Goal: Check status: Check status

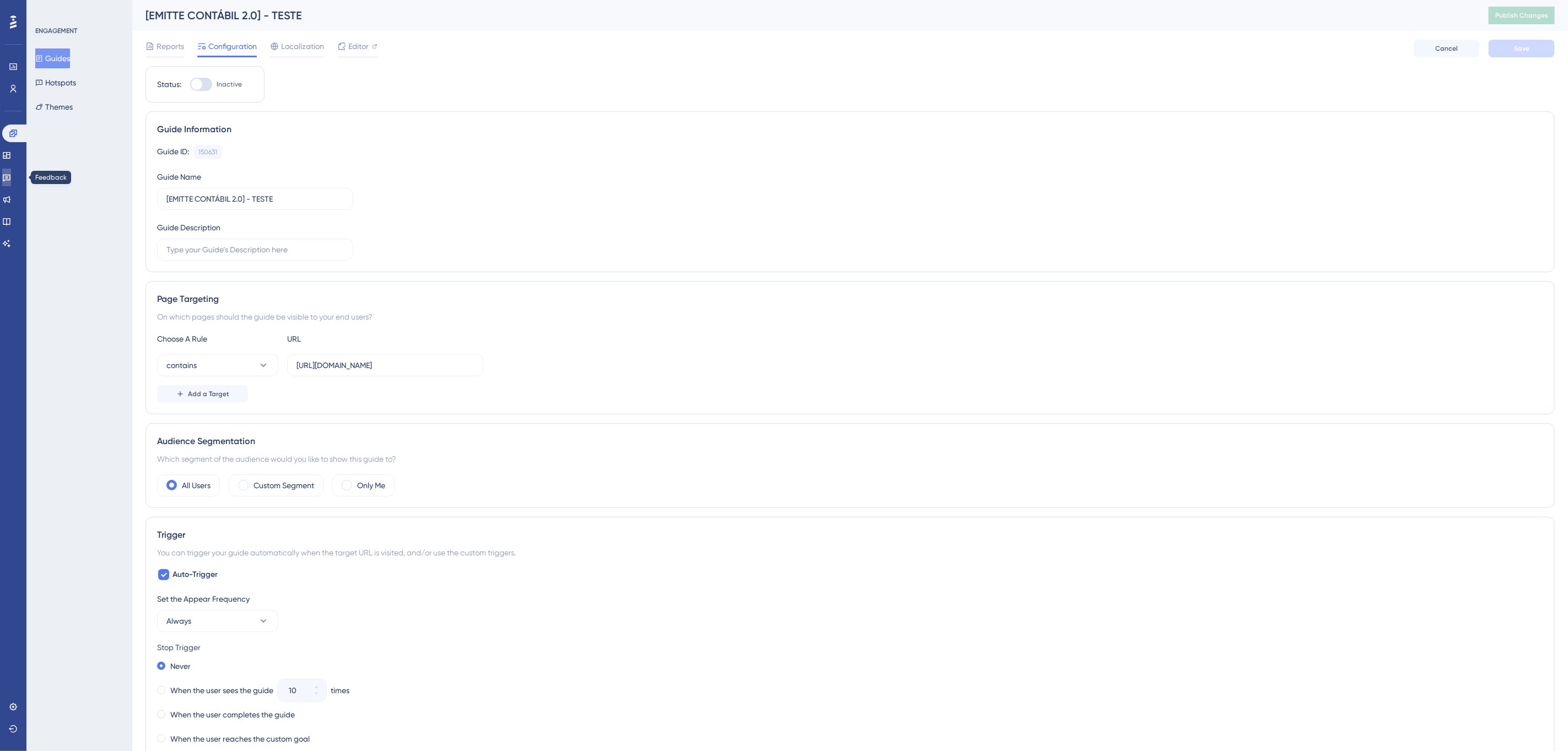
click at [11, 181] on icon at bounding box center [7, 177] width 9 height 9
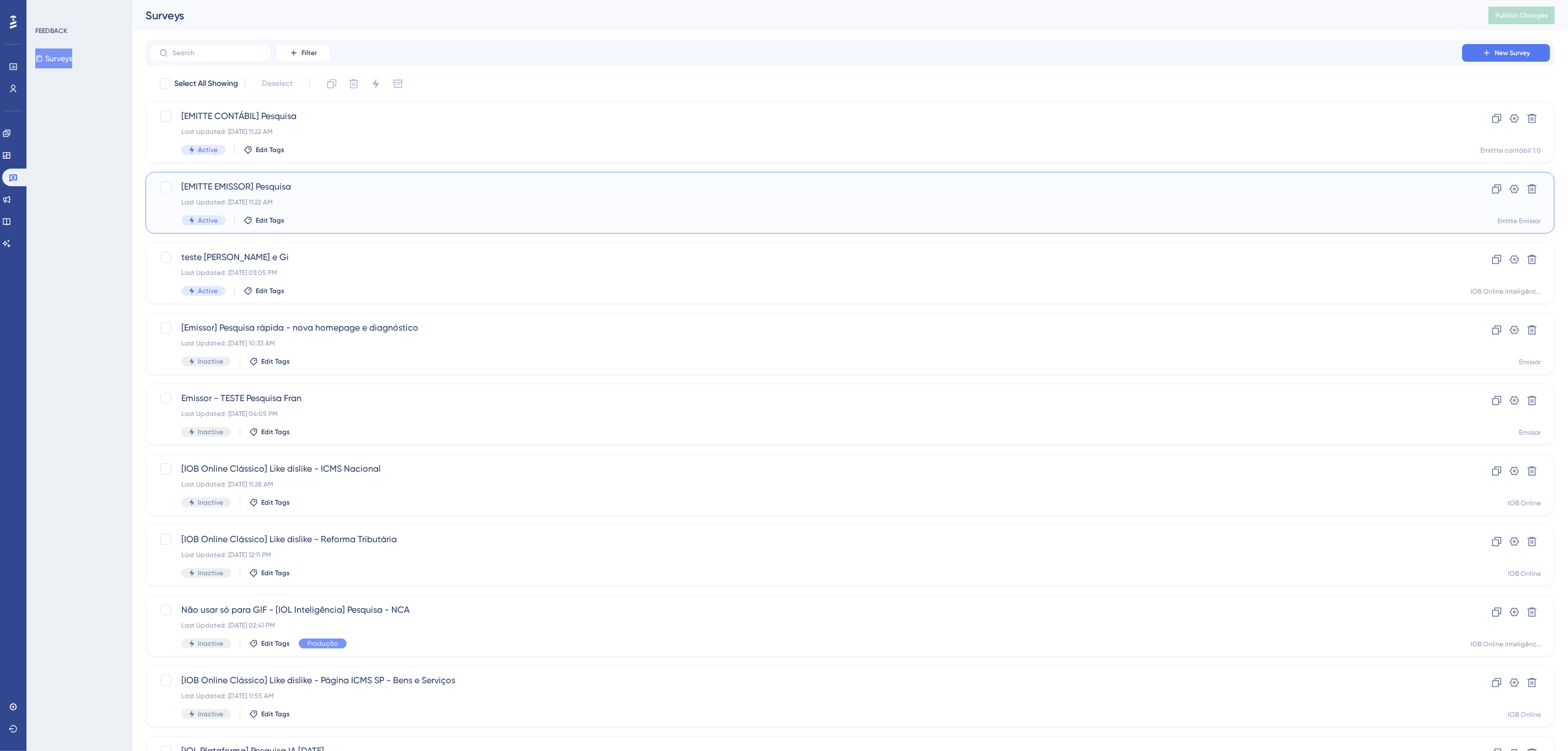
click at [437, 190] on span "[EMITTE EMISSOR] Pesquisa" at bounding box center [806, 187] width 1249 height 13
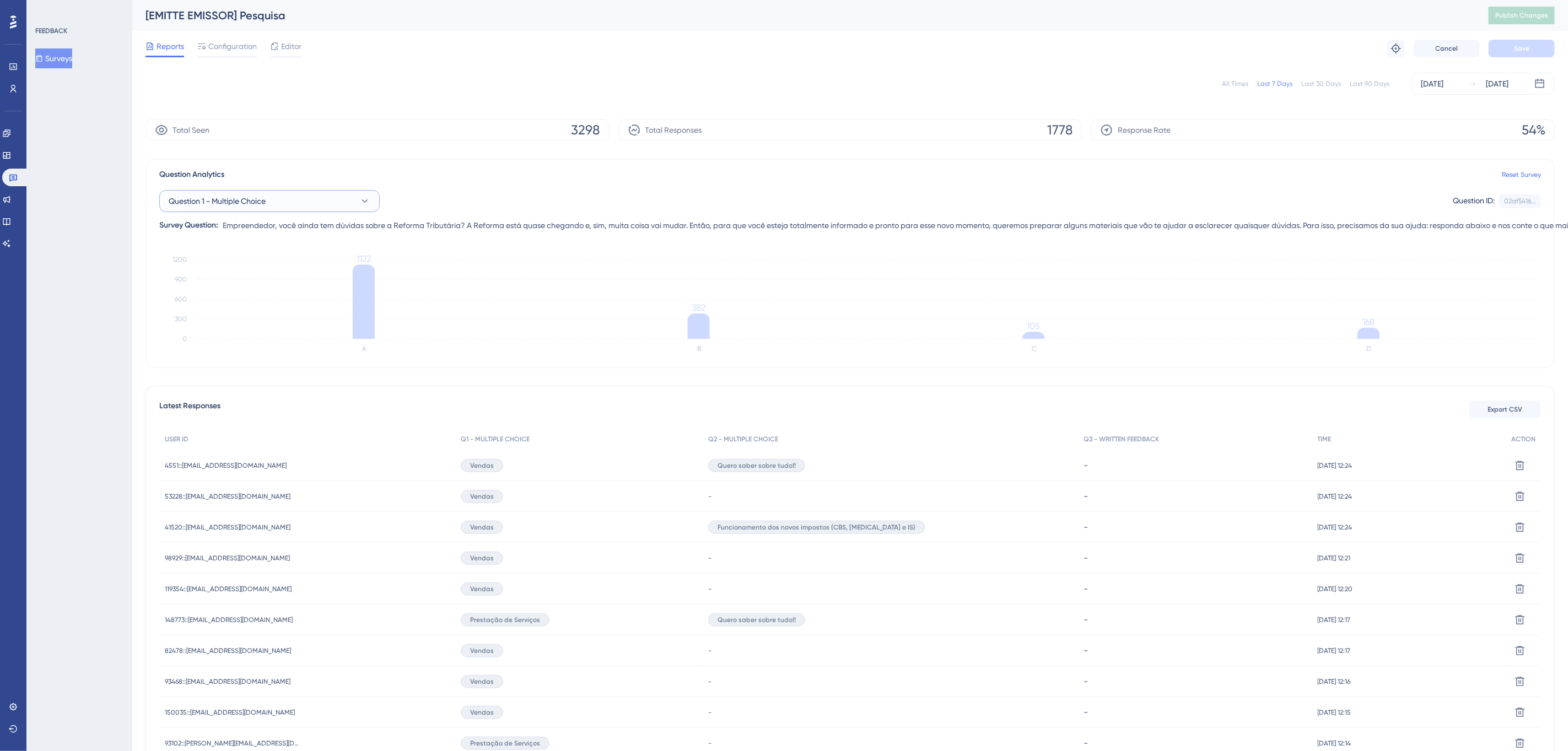
click at [330, 199] on button "Question 1 - Multiple Choice" at bounding box center [269, 201] width 221 height 22
click at [281, 283] on div "Question 2 - Multiple Choice Question 2 - Multiple Choice" at bounding box center [269, 290] width 188 height 22
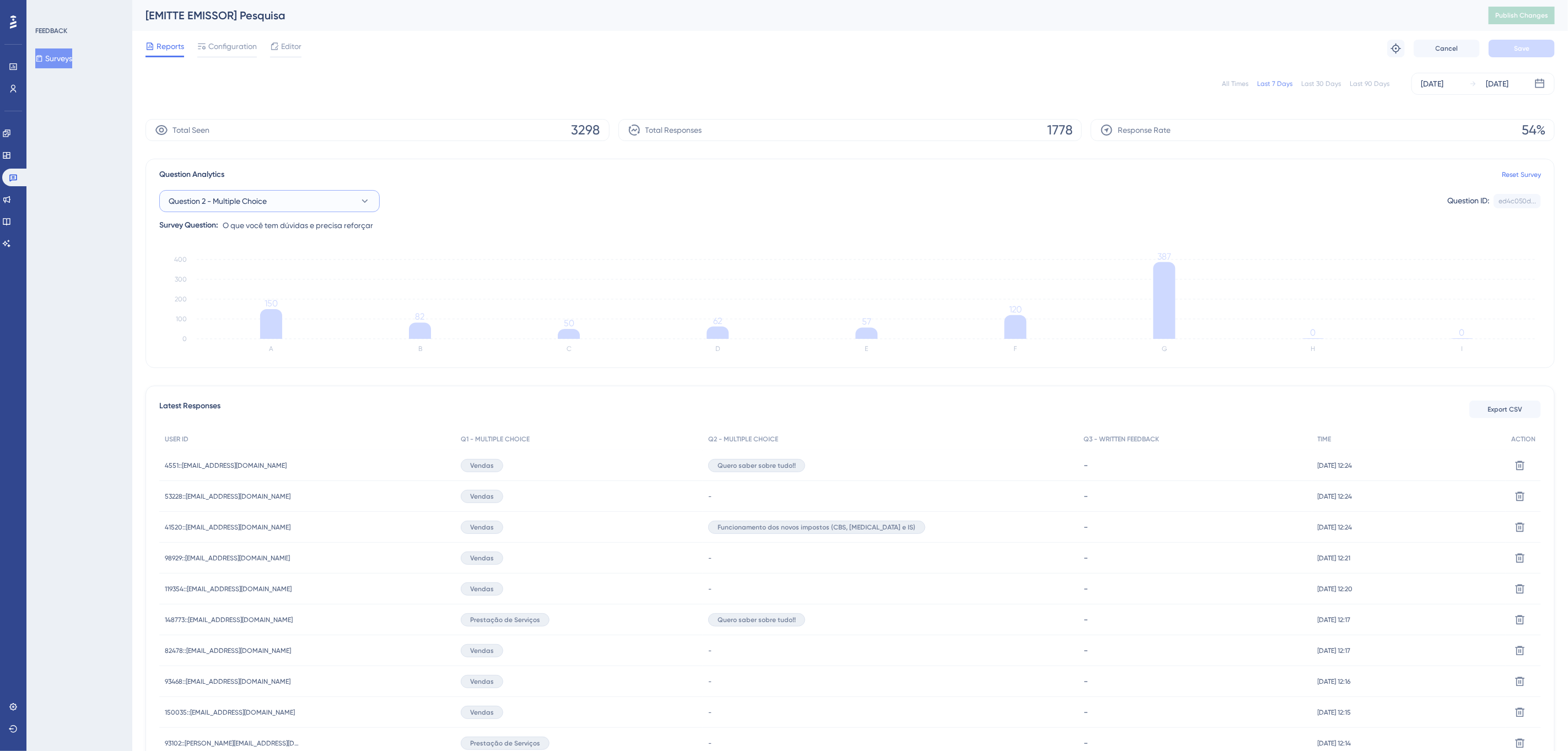
click at [359, 197] on icon at bounding box center [364, 201] width 11 height 11
click at [272, 263] on span "Question 1 - Multiple Choice" at bounding box center [224, 268] width 97 height 13
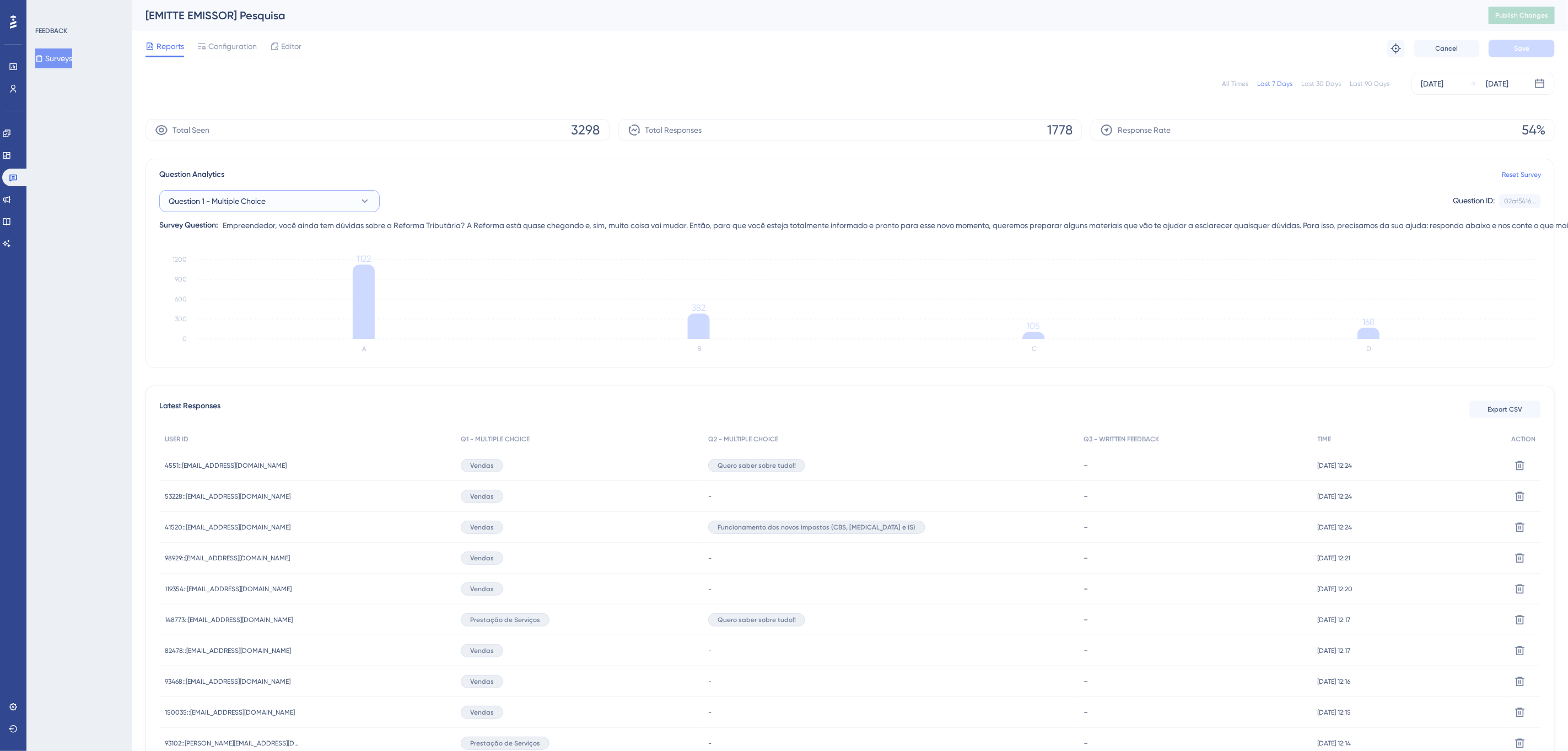
click at [350, 196] on button "Question 1 - Multiple Choice" at bounding box center [269, 201] width 221 height 22
click at [306, 298] on div "Question 2 - Multiple Choice Question 2 - Multiple Choice" at bounding box center [269, 290] width 188 height 22
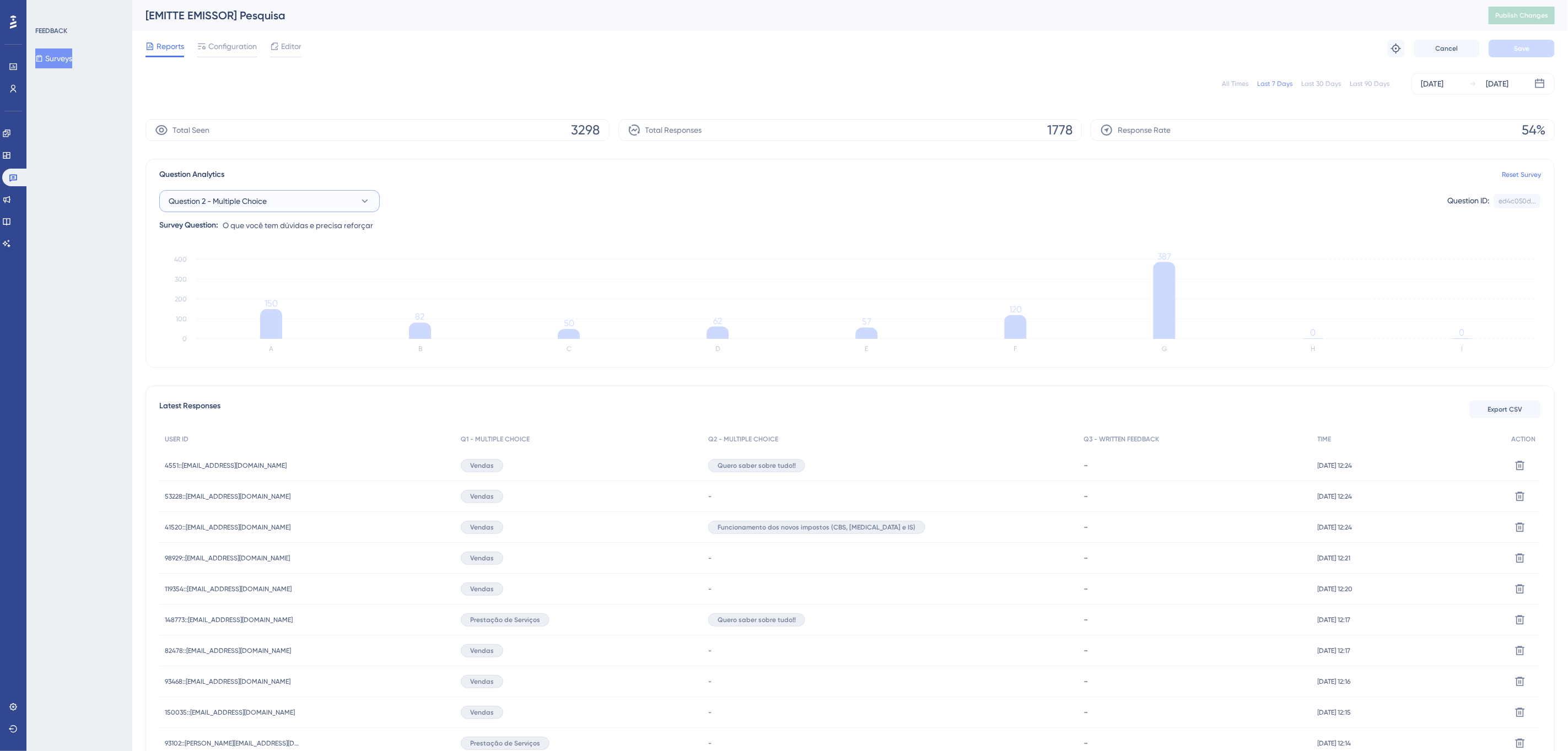
click at [334, 200] on button "Question 2 - Multiple Choice" at bounding box center [269, 201] width 221 height 22
click at [278, 308] on span "Question 3 - Written Feedback" at bounding box center [229, 312] width 108 height 13
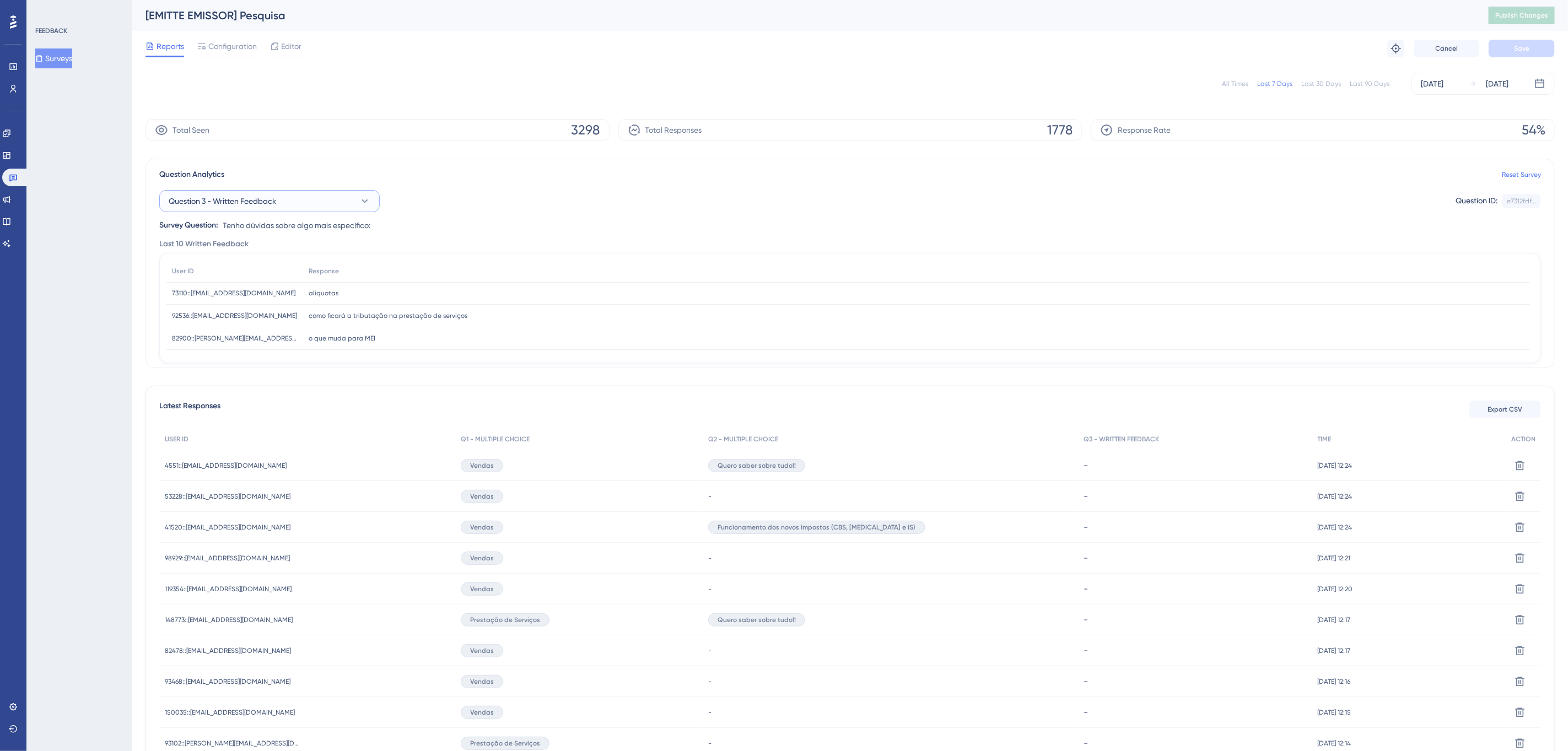
click at [329, 203] on button "Question 3 - Written Feedback" at bounding box center [269, 201] width 221 height 22
click at [280, 286] on div "Question 2 - Multiple Choice Question 2 - Multiple Choice" at bounding box center [269, 290] width 188 height 22
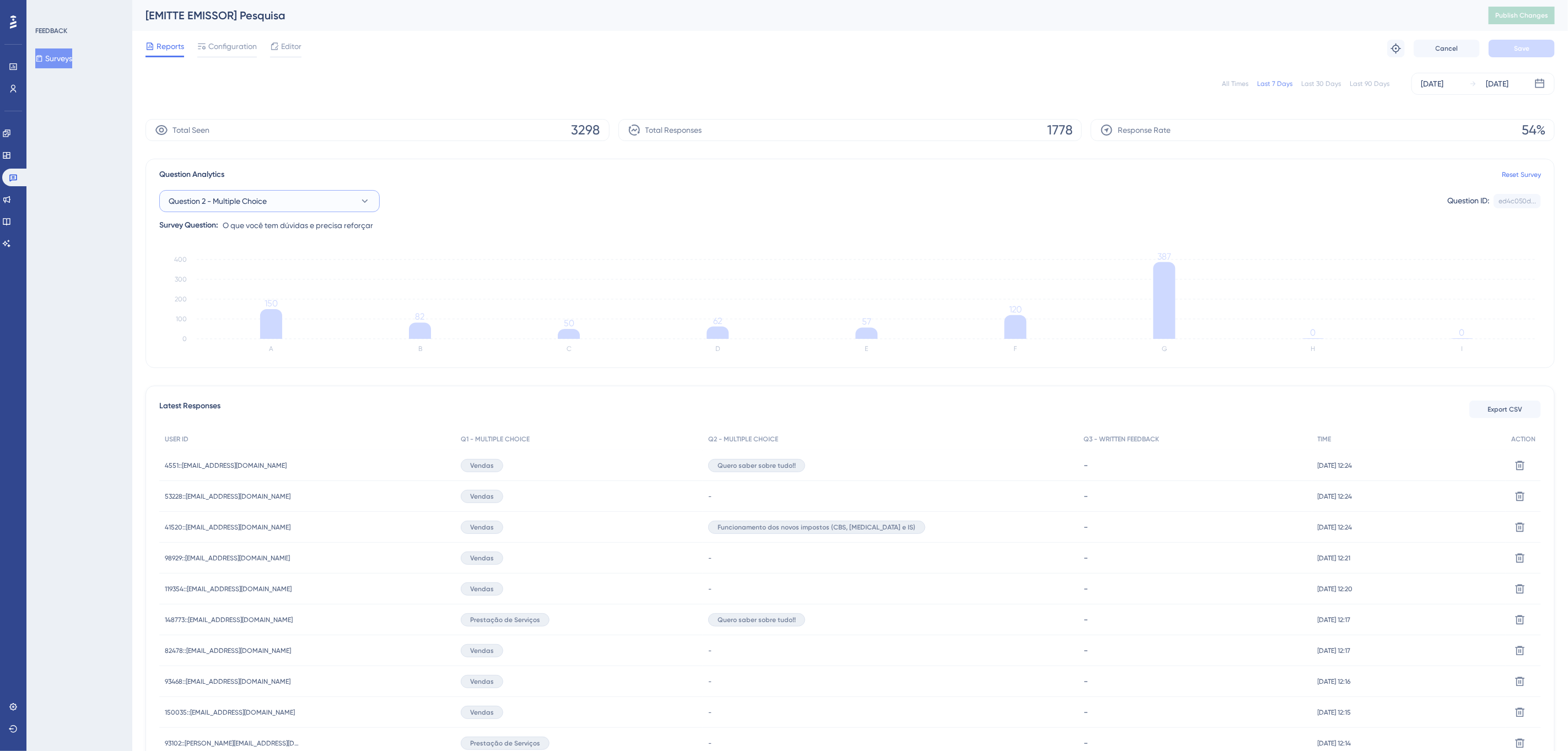
click at [328, 201] on button "Question 2 - Multiple Choice" at bounding box center [269, 201] width 221 height 22
click at [287, 264] on div "Question 1 - Multiple Choice Question 1 - Multiple Choice" at bounding box center [269, 268] width 188 height 22
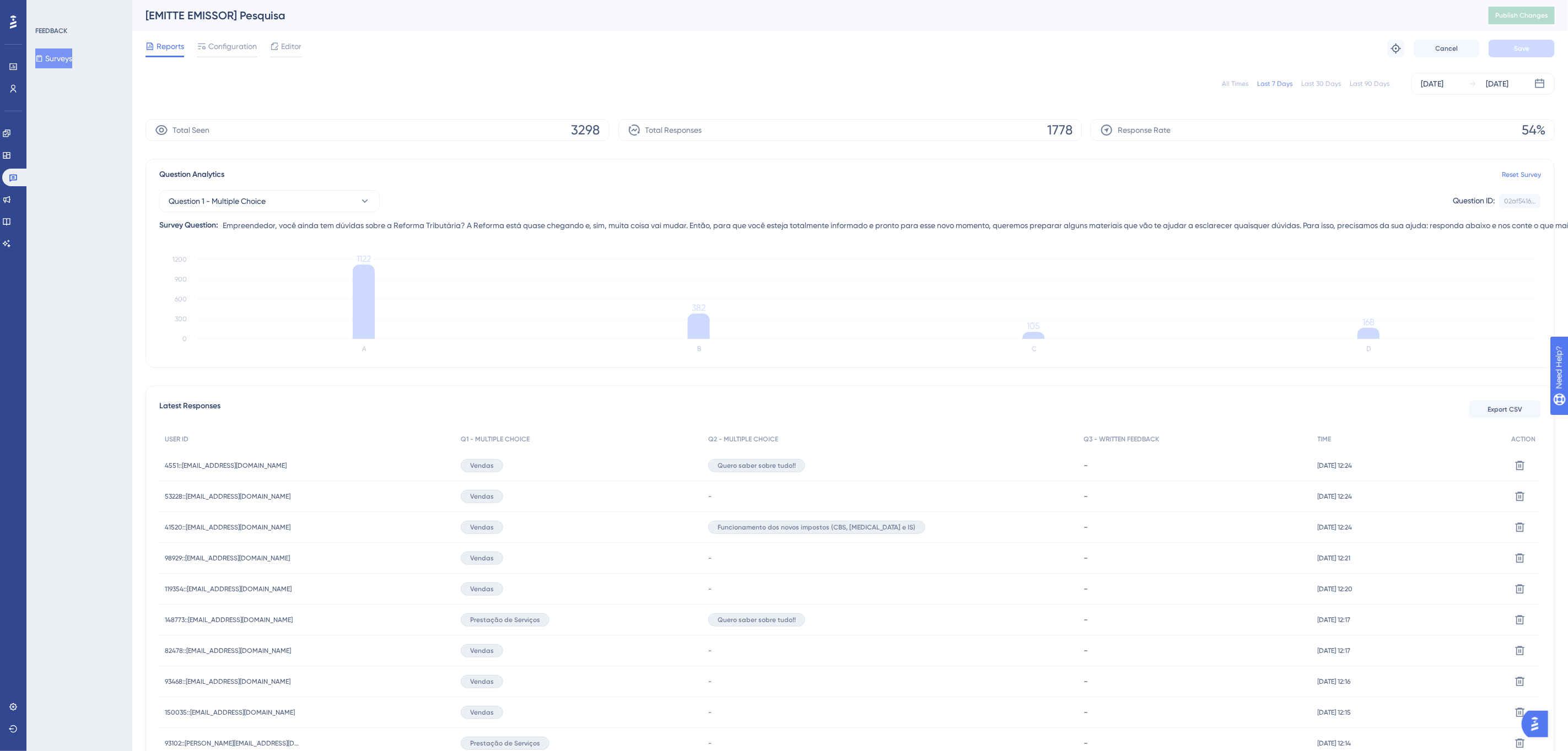
click at [347, 215] on div "Question 1 - Multiple Choice Question ID: 02af5416... Copy Survey Question: Emp…" at bounding box center [850, 206] width 1382 height 51
click at [349, 210] on button "Question 1 - Multiple Choice" at bounding box center [269, 201] width 221 height 22
click at [250, 258] on div "Question 1 - Multiple Choice Question 1 - Multiple Choice" at bounding box center [269, 268] width 188 height 22
click at [21, 175] on link at bounding box center [15, 177] width 26 height 18
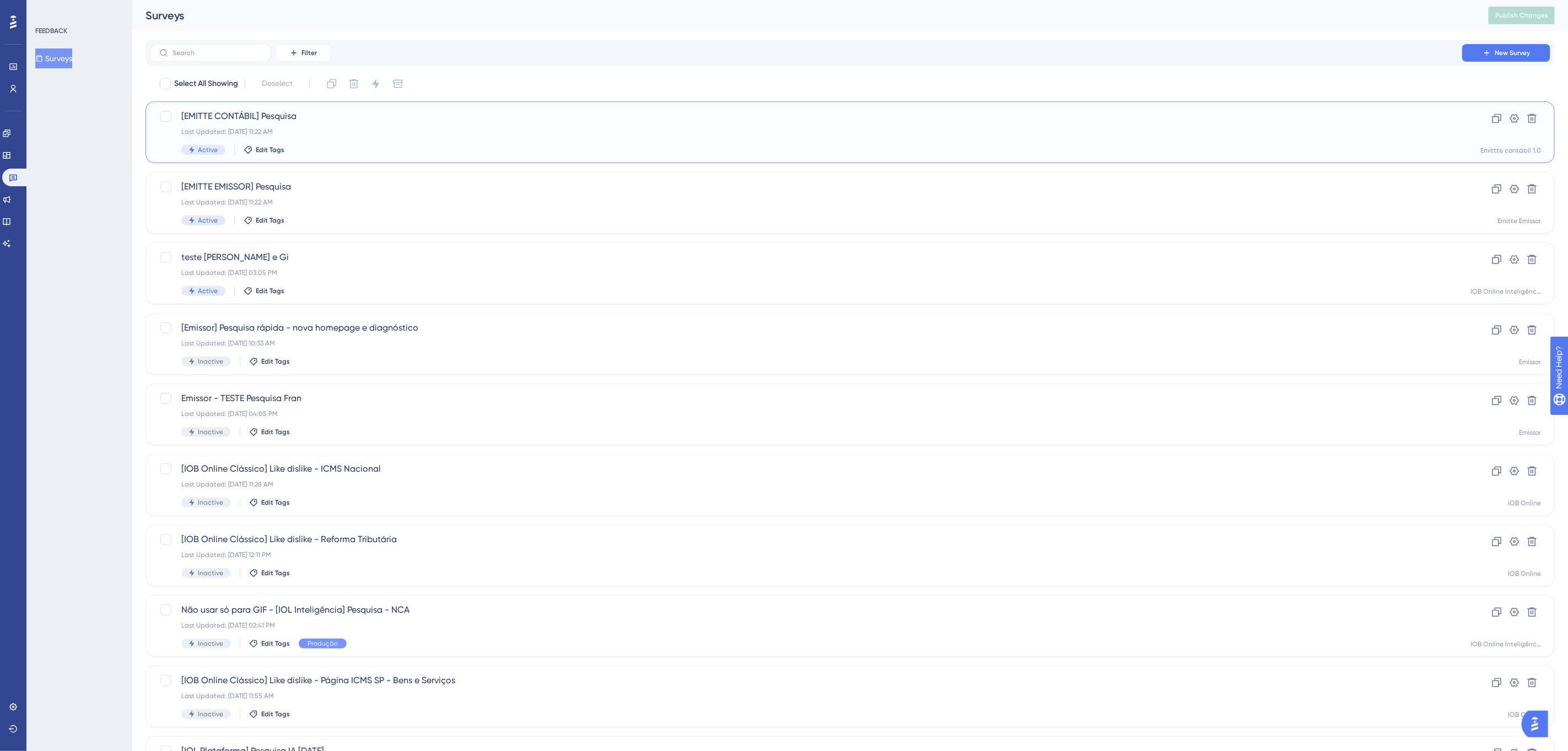
click at [416, 142] on div "[EMITTE CONTÁBIL] Pesquisa Last Updated: [DATE] 11:22 AM Active Edit Tags" at bounding box center [806, 133] width 1249 height 45
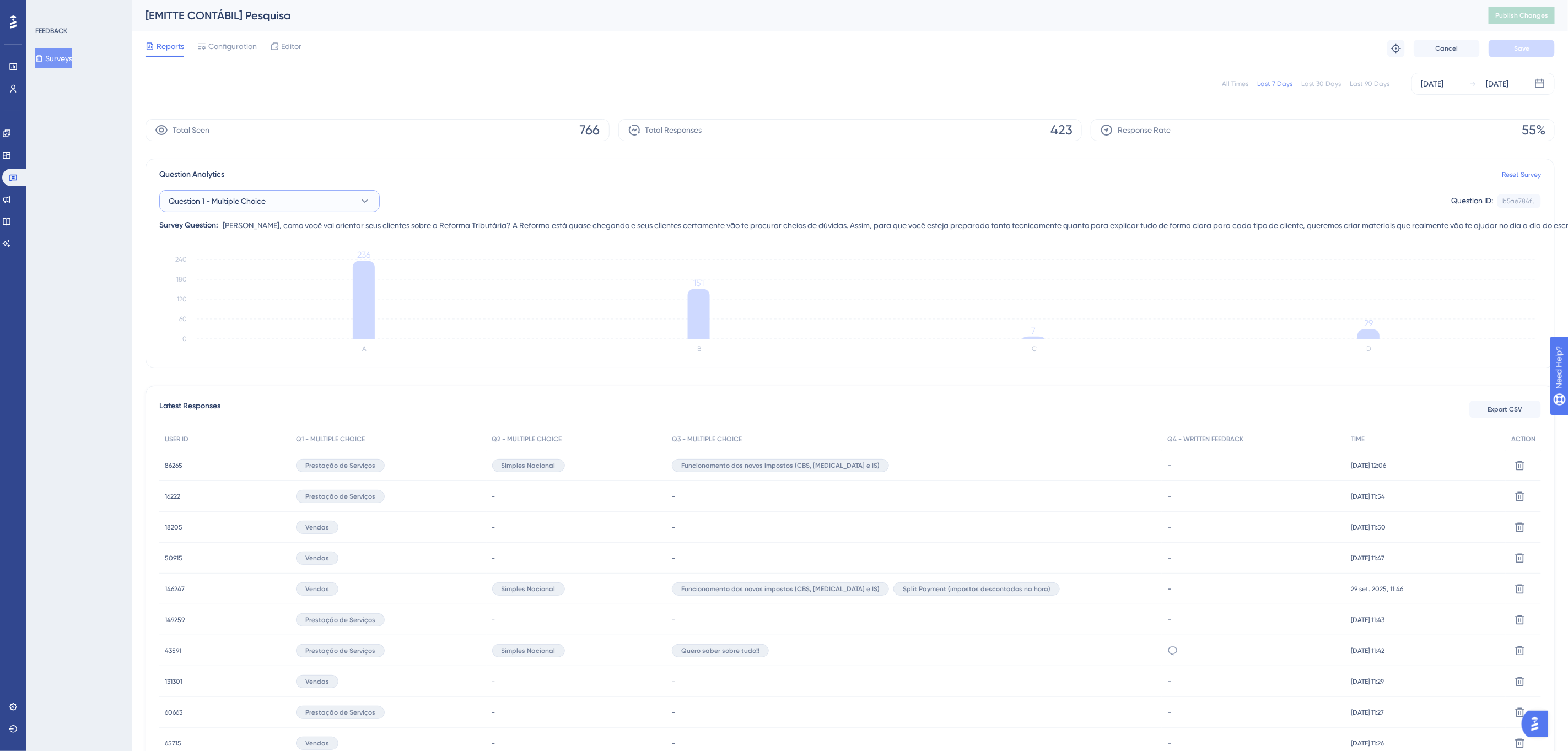
click at [333, 200] on button "Question 1 - Multiple Choice" at bounding box center [269, 201] width 221 height 22
click at [314, 289] on div "Question 2 - Multiple Choice Question 2 - Multiple Choice" at bounding box center [269, 290] width 188 height 22
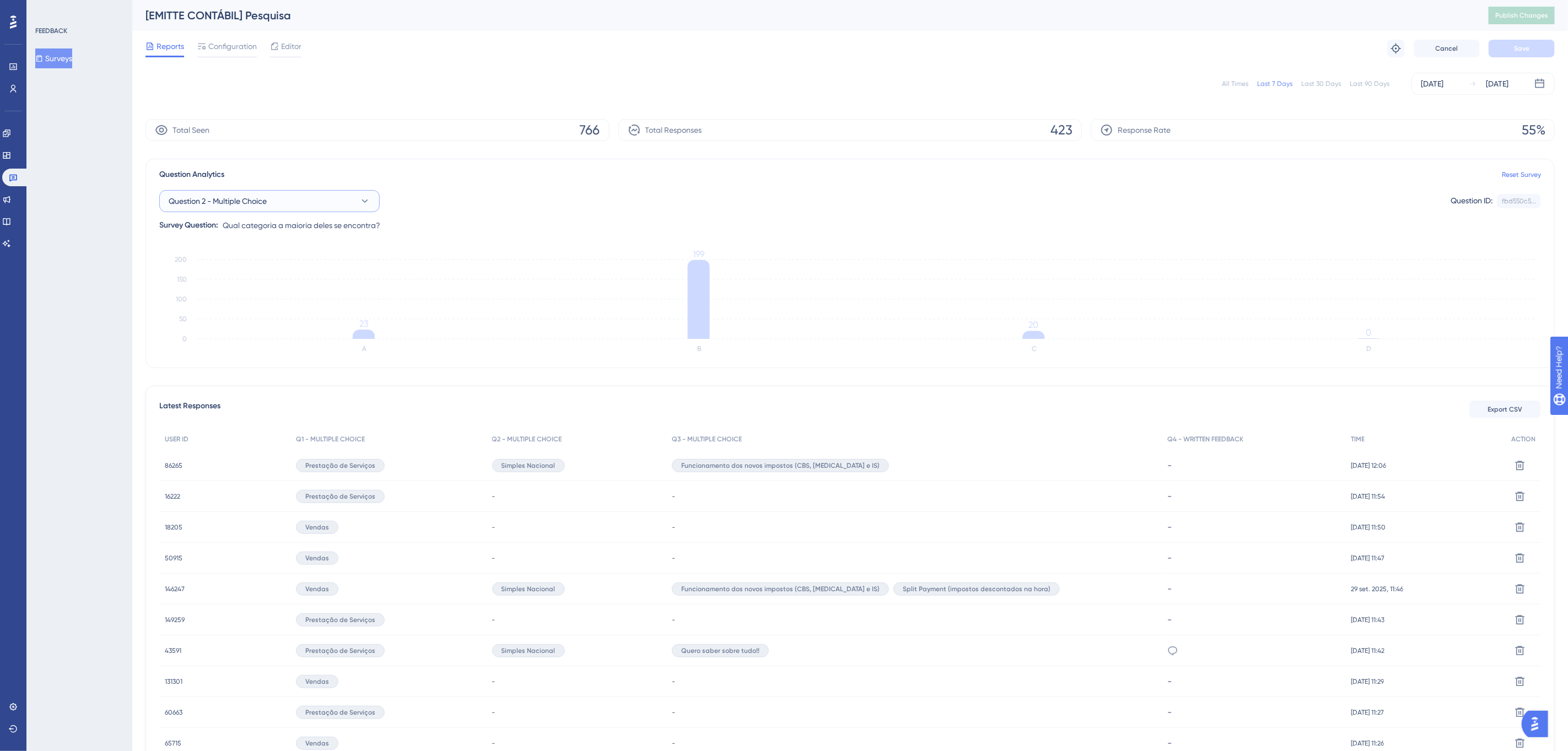
click at [359, 201] on icon at bounding box center [364, 201] width 11 height 11
click at [312, 309] on div "Question 3 - Multiple Choice Question 3 - Multiple Choice" at bounding box center [269, 312] width 188 height 22
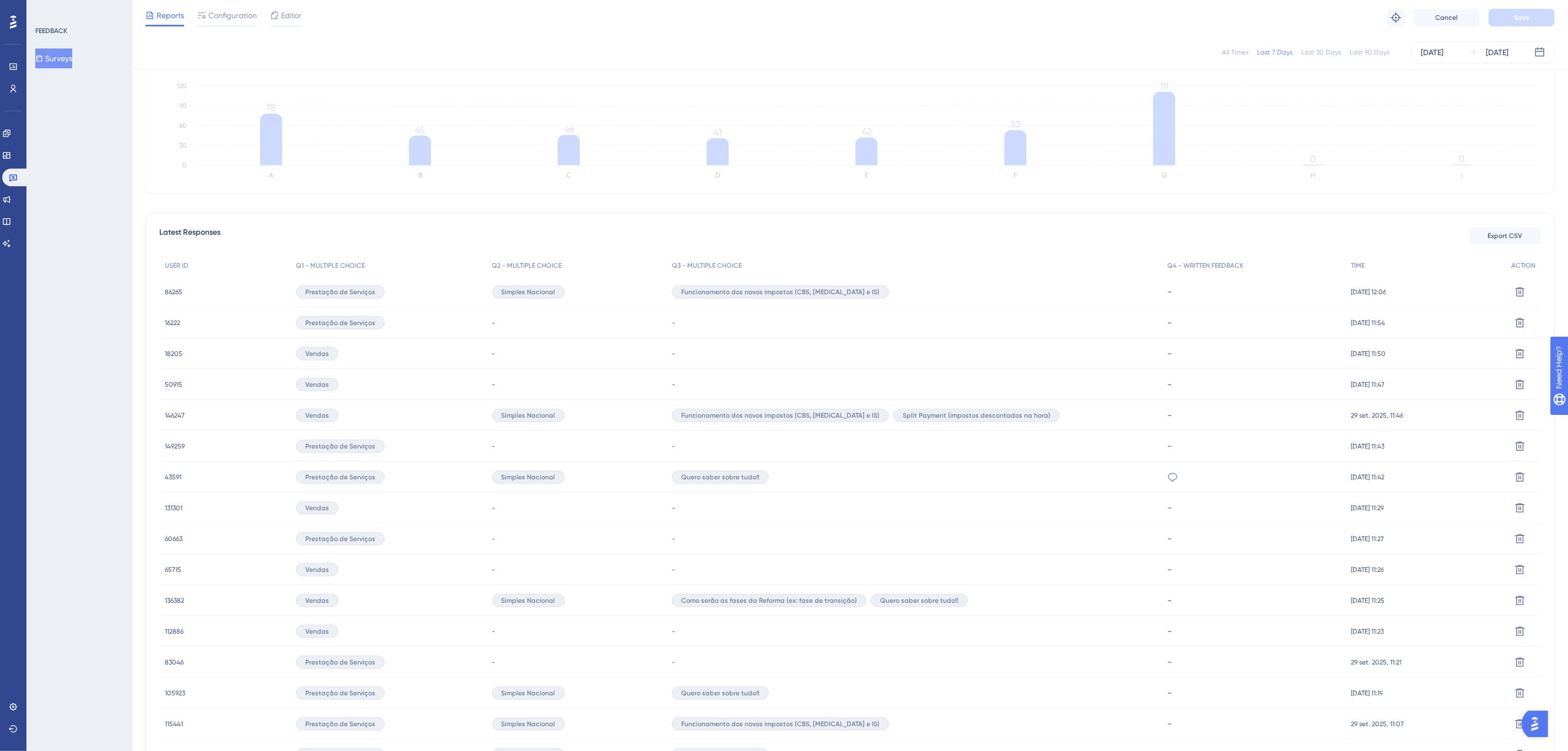
scroll to position [330, 0]
